Goal: Task Accomplishment & Management: Manage account settings

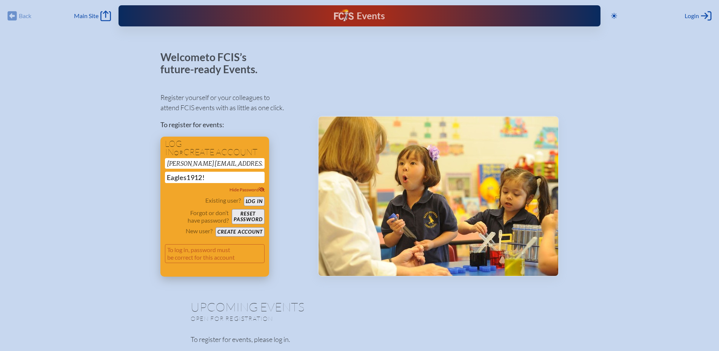
click at [209, 177] on input "Eagles1912!" at bounding box center [215, 177] width 100 height 11
type input "Eagles1912"
click at [252, 199] on button "Log in" at bounding box center [254, 201] width 21 height 9
click at [252, 214] on button "Reset password" at bounding box center [248, 216] width 32 height 15
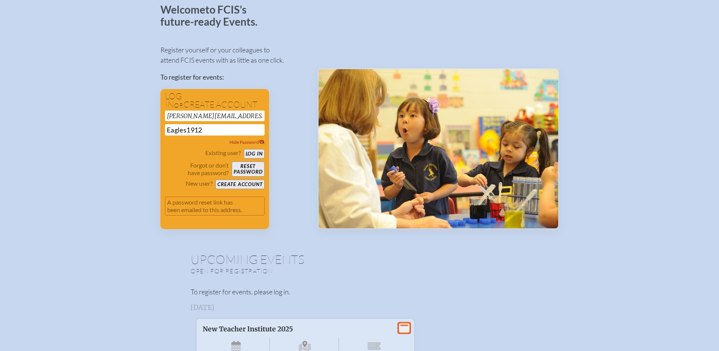
scroll to position [38, 0]
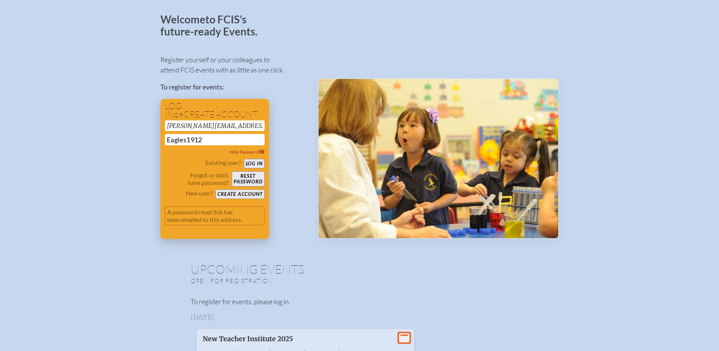
click at [249, 178] on button "Reset password" at bounding box center [248, 178] width 32 height 15
drag, startPoint x: 205, startPoint y: 140, endPoint x: 159, endPoint y: 143, distance: 46.5
click at [296, 91] on p "To register for events:" at bounding box center [232, 87] width 145 height 10
click at [235, 194] on button "Create account" at bounding box center [239, 193] width 49 height 9
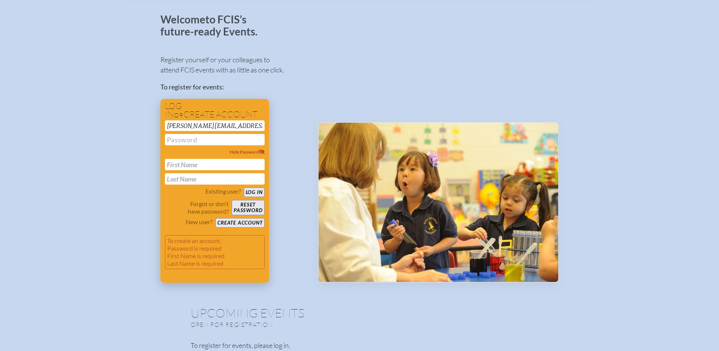
click at [187, 138] on input "text" at bounding box center [215, 139] width 100 height 11
type input "Eagles1912!"
click at [183, 164] on input "text" at bounding box center [215, 164] width 100 height 11
type input "[PERSON_NAME]"
type input "Bernatavitz"
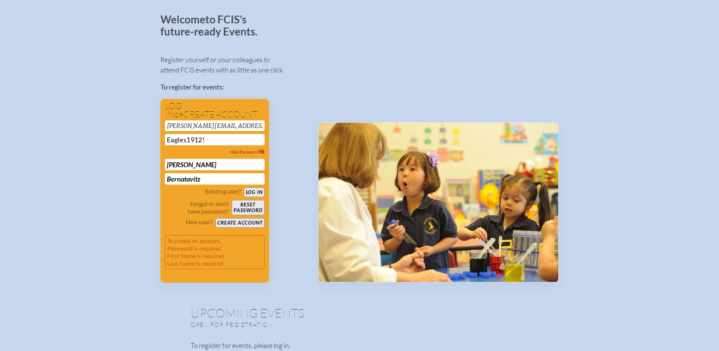
click at [299, 180] on div "Register yourself or your colleagues to attend FCIS events with as little as on…" at bounding box center [232, 165] width 145 height 235
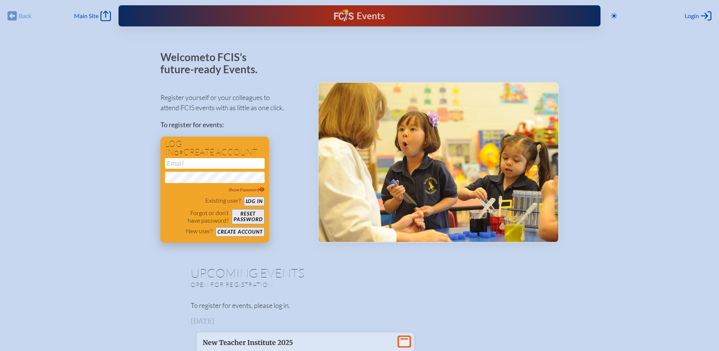
click at [183, 161] on input "email" at bounding box center [215, 163] width 100 height 11
type input "[PERSON_NAME][EMAIL_ADDRESS][DOMAIN_NAME]"
click at [263, 188] on icon at bounding box center [261, 189] width 5 height 4
click at [255, 200] on button "Log in" at bounding box center [254, 201] width 21 height 9
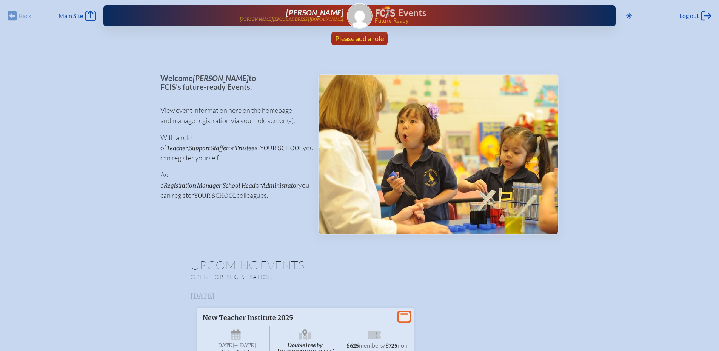
click at [377, 37] on span "Please add a role" at bounding box center [359, 38] width 49 height 8
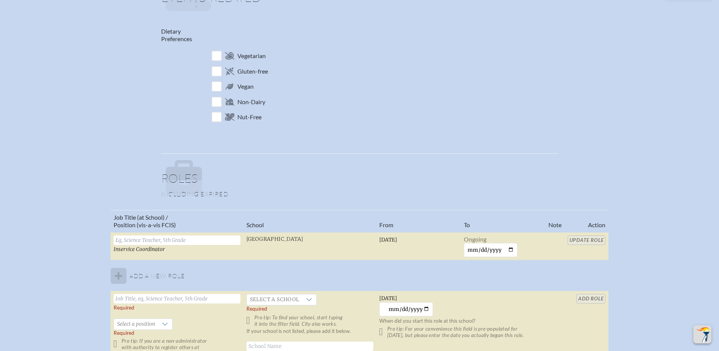
scroll to position [302, 0]
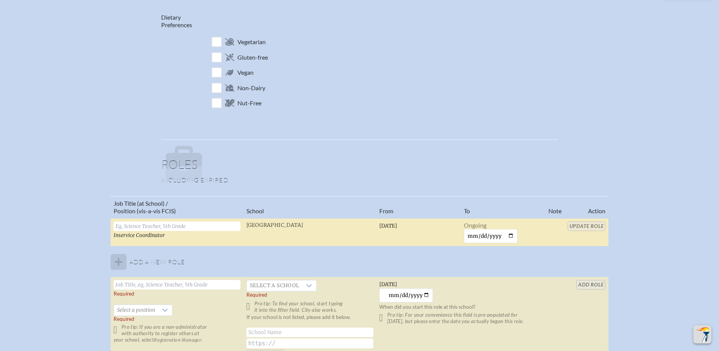
click at [148, 226] on input "text" at bounding box center [177, 225] width 127 height 9
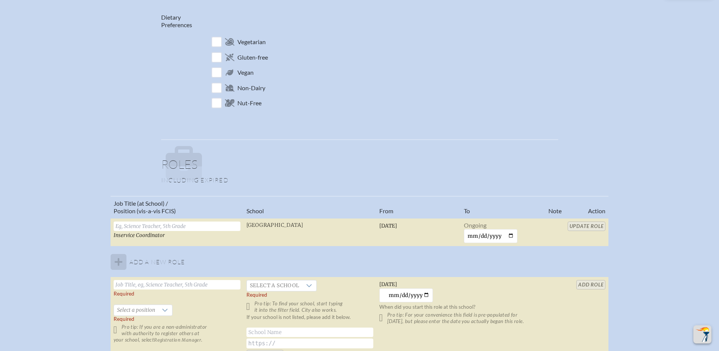
click at [81, 236] on div "Job Title (at School) / Position (vis-a-vis FCIS) School From To Note Action In…" at bounding box center [359, 282] width 705 height 173
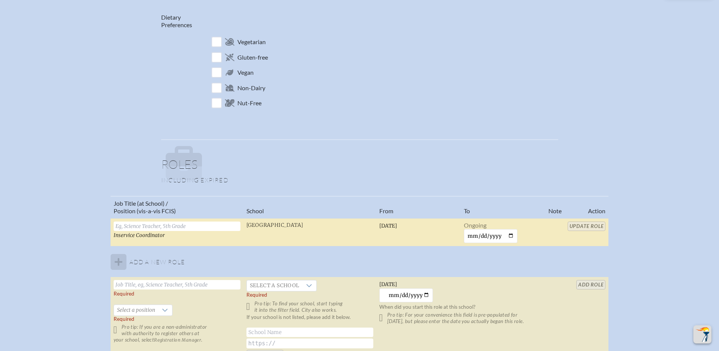
click at [134, 226] on input "text" at bounding box center [177, 225] width 127 height 9
type input "[PERSON_NAME] of Faculty"
click at [596, 225] on input "Update Role" at bounding box center [586, 225] width 38 height 9
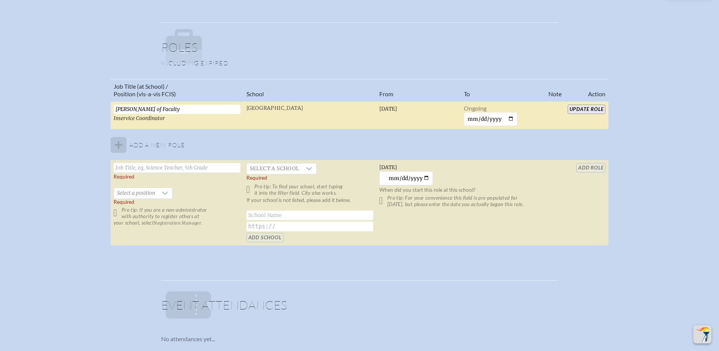
scroll to position [415, 0]
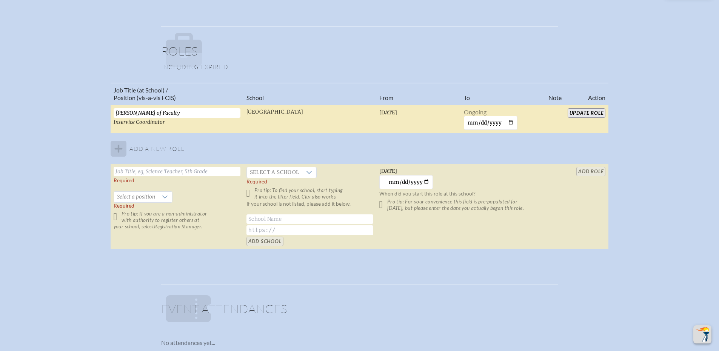
click at [118, 149] on tbody "[PERSON_NAME] of Faculty Inservice Coordinator [GEOGRAPHIC_DATA] [DATE] Ongoing…" at bounding box center [360, 177] width 498 height 144
click at [126, 173] on input "text" at bounding box center [177, 171] width 127 height 9
type input "[PERSON_NAME] of Faculty"
click at [310, 172] on icon at bounding box center [309, 172] width 5 height 3
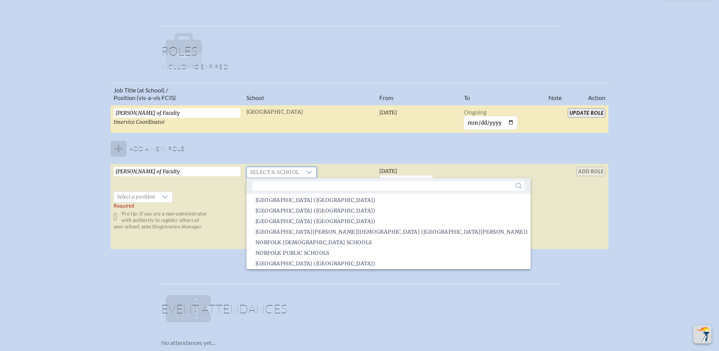
scroll to position [877, 0]
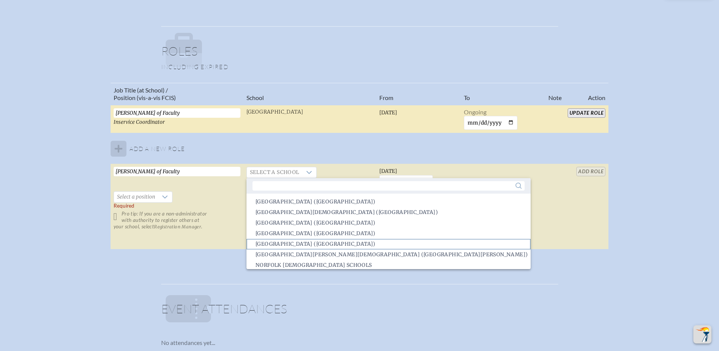
click at [337, 243] on span "[GEOGRAPHIC_DATA] ([GEOGRAPHIC_DATA])" at bounding box center [315, 244] width 120 height 8
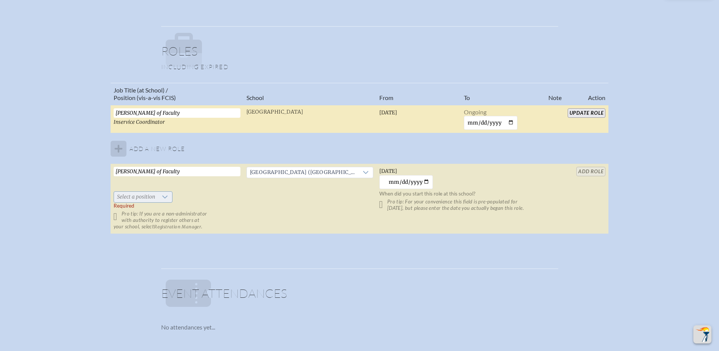
click at [165, 196] on icon at bounding box center [165, 197] width 6 height 6
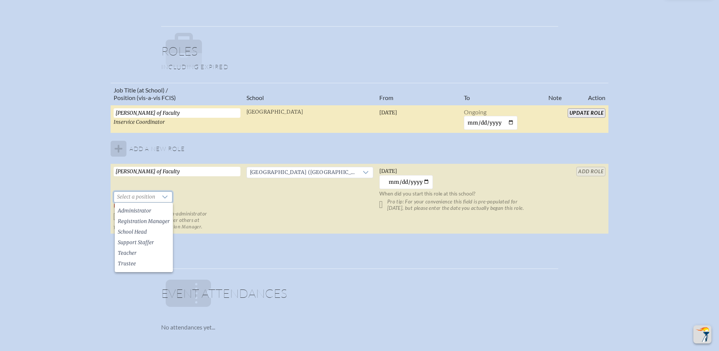
click at [240, 206] on label "Required Pro tip: If you are a non-administrator with authority to register oth…" at bounding box center [177, 216] width 127 height 27
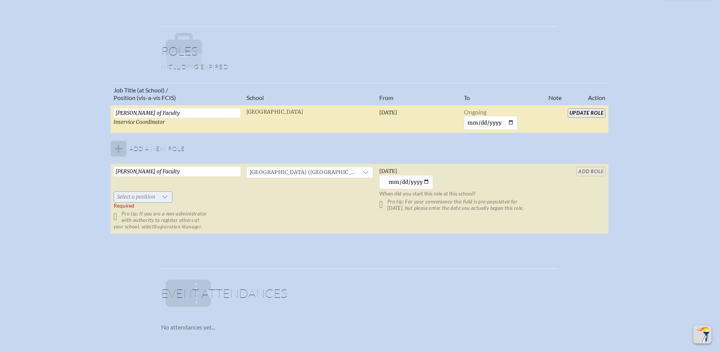
click at [164, 196] on icon at bounding box center [165, 197] width 6 height 6
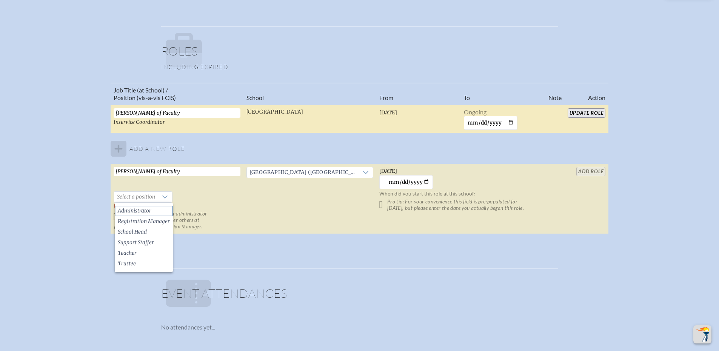
click at [152, 210] on li "Administrator" at bounding box center [144, 211] width 58 height 11
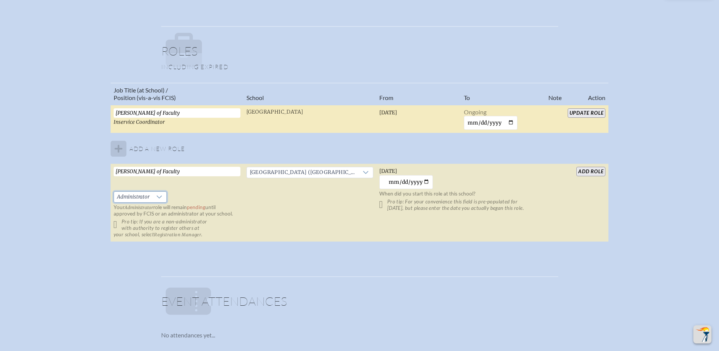
click at [168, 113] on input "[PERSON_NAME] of Faculty" at bounding box center [177, 112] width 127 height 9
click at [150, 123] on span "Inservice Coordinator" at bounding box center [139, 122] width 51 height 6
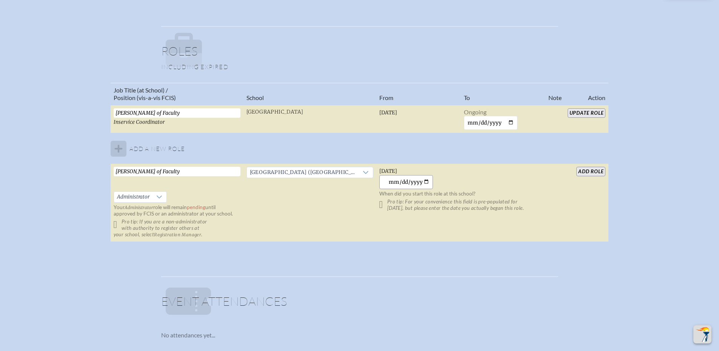
click at [425, 182] on input "[DATE]" at bounding box center [406, 182] width 54 height 14
click at [424, 182] on input "[DATE]" at bounding box center [406, 182] width 54 height 14
type input "[DATE]"
click at [599, 171] on input "add Role" at bounding box center [590, 171] width 29 height 9
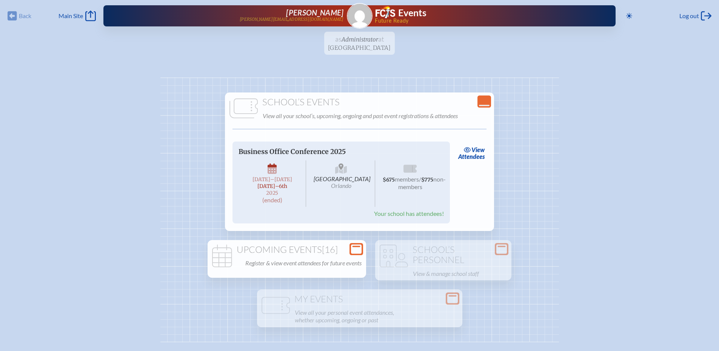
click at [270, 249] on h1 "Upcoming Events [16]" at bounding box center [286, 249] width 152 height 11
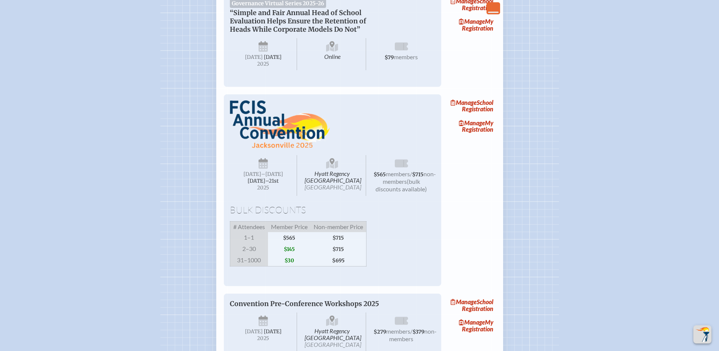
scroll to position [1282, 0]
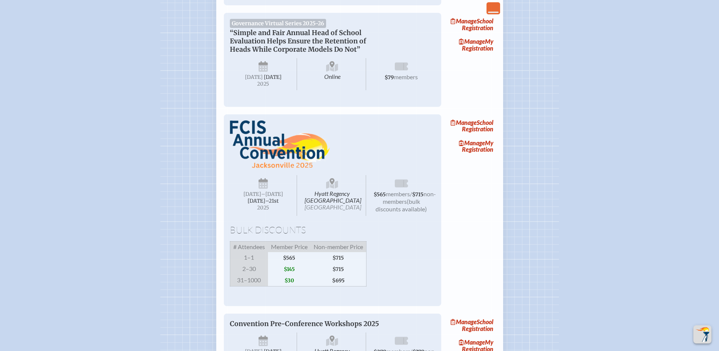
click at [276, 169] on img at bounding box center [280, 144] width 100 height 48
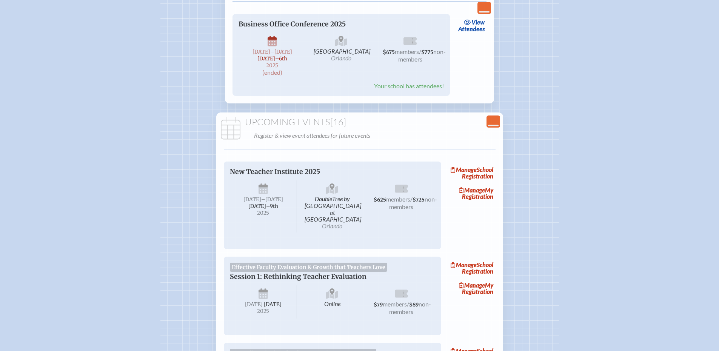
scroll to position [0, 0]
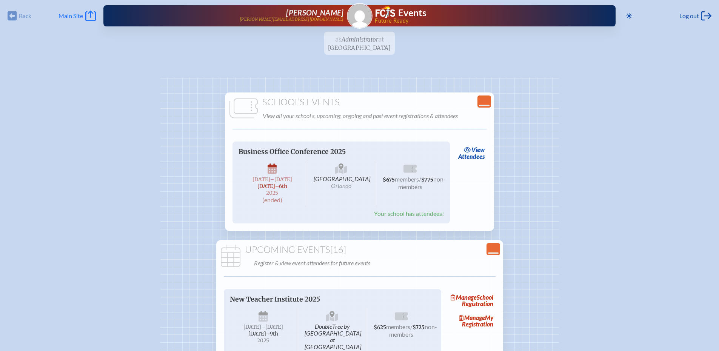
click at [77, 15] on span "Main Site" at bounding box center [70, 16] width 25 height 8
